Goal: Information Seeking & Learning: Find specific fact

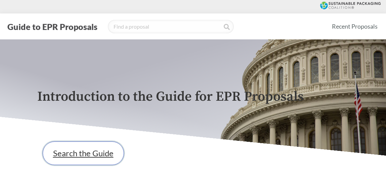
click at [96, 158] on link "Search the Guide" at bounding box center [83, 153] width 81 height 24
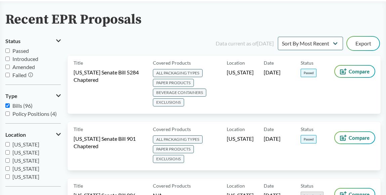
scroll to position [38, 0]
click at [8, 48] on input "Passed" at bounding box center [7, 50] width 4 height 4
checkbox input "true"
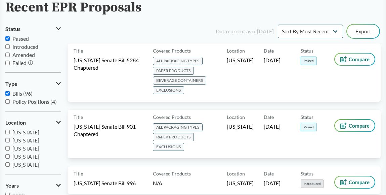
scroll to position [50, 0]
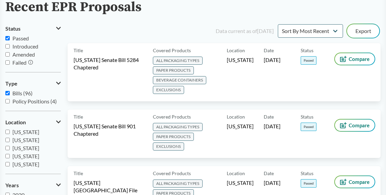
click at [9, 94] on input "Bills (96)" at bounding box center [7, 93] width 4 height 4
checkbox input "false"
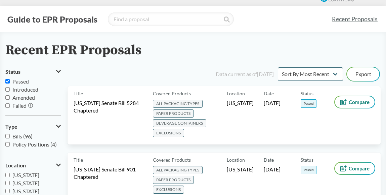
scroll to position [8, 0]
click at [298, 69] on select "Sort By Most Recent Sort By Status" at bounding box center [310, 73] width 65 height 13
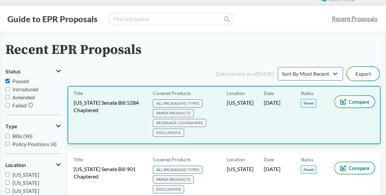
click at [106, 117] on div "Title [US_STATE] Senate Bill 5284 Chaptered" at bounding box center [112, 115] width 77 height 46
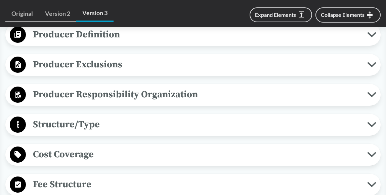
scroll to position [338, 0]
click at [94, 63] on span "Producer Exclusions" at bounding box center [197, 63] width 342 height 15
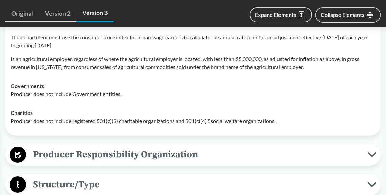
scroll to position [451, 0]
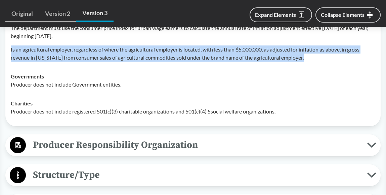
drag, startPoint x: 316, startPoint y: 59, endPoint x: 8, endPoint y: 51, distance: 307.8
click at [8, 51] on td "Small Businesses Producer does not include De minimis producers. De minimis pro…" at bounding box center [193, 13] width 371 height 108
copy p "Is an agricultural employer, regardless of where the agricultural employer is l…"
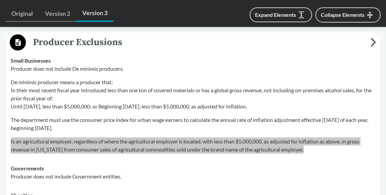
scroll to position [359, 0]
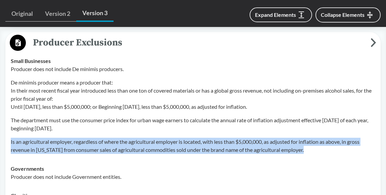
drag, startPoint x: 296, startPoint y: 107, endPoint x: 9, endPoint y: 79, distance: 288.6
click at [9, 79] on td "Small Businesses Producer does not include De minimis producers. De minimis pro…" at bounding box center [193, 105] width 371 height 108
copy p "De minimis producer means a producer that: In their most recent fiscal year int…"
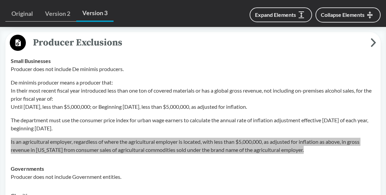
scroll to position [365, 0]
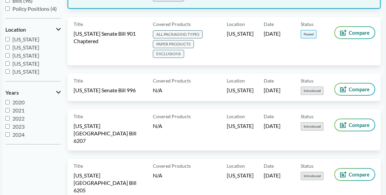
scroll to position [143, 0]
